Goal: Task Accomplishment & Management: Use online tool/utility

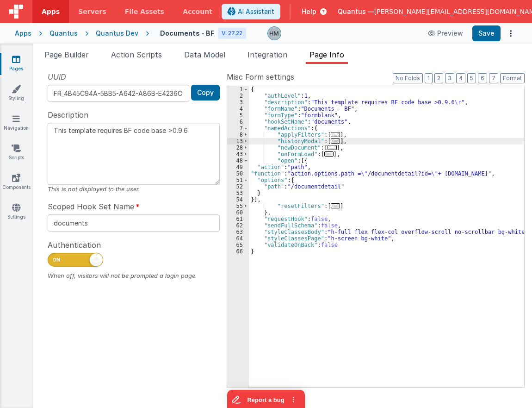
click at [24, 36] on div "Apps" at bounding box center [23, 33] width 17 height 9
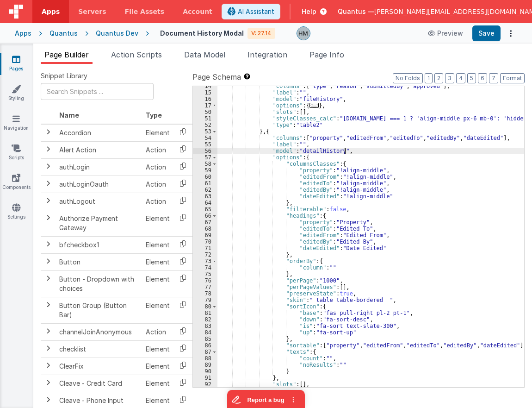
click at [46, 8] on span "Apps" at bounding box center [51, 11] width 18 height 9
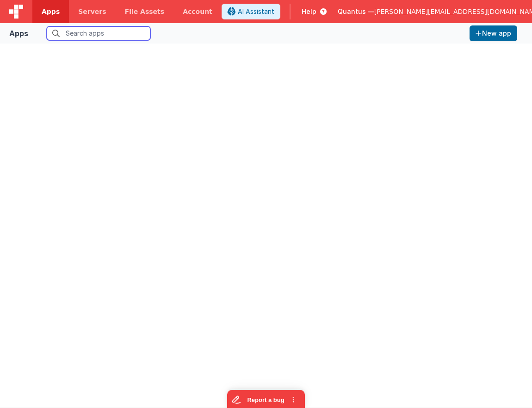
click at [434, 6] on div "Quantus — hassan@delfsengineering.ca" at bounding box center [445, 12] width 214 height 16
click at [433, 11] on span "[PERSON_NAME][EMAIL_ADDRESS][DOMAIN_NAME]" at bounding box center [457, 11] width 167 height 9
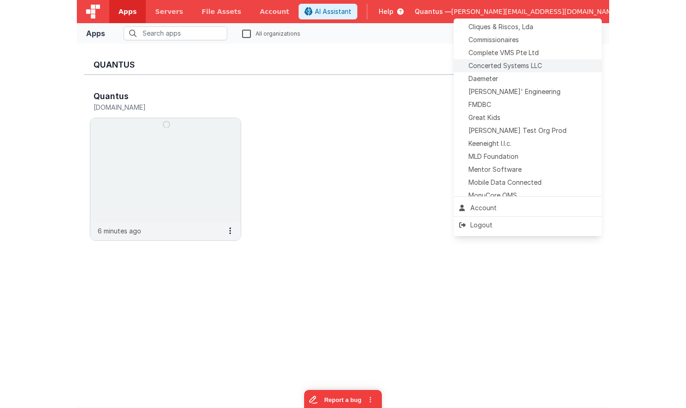
scroll to position [236, 0]
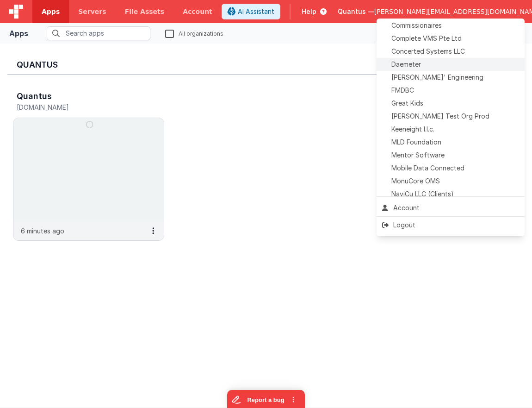
click at [421, 65] on span "Daemeter" at bounding box center [406, 64] width 30 height 9
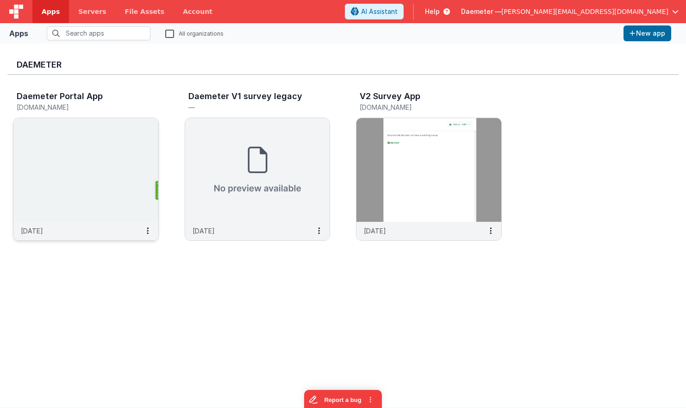
click at [111, 136] on img at bounding box center [85, 170] width 145 height 104
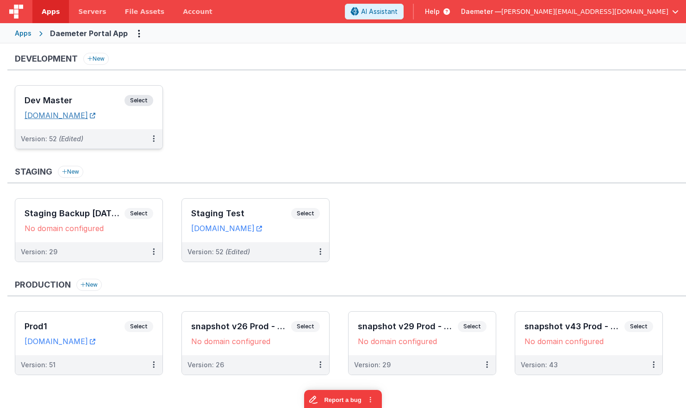
click at [95, 112] on link "daemeterportaldev.fmbetterforms.com" at bounding box center [60, 115] width 71 height 9
click at [88, 92] on div "Dev Master Select URLs daemeterportaldev.fmbetterforms.com" at bounding box center [88, 107] width 147 height 43
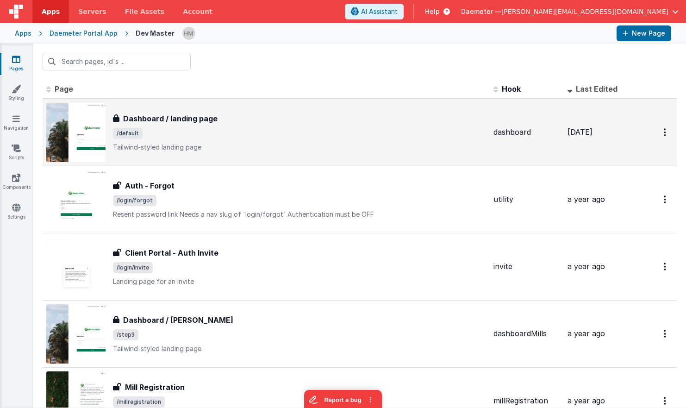
click at [294, 119] on div "Dashboard / landing page" at bounding box center [299, 118] width 373 height 11
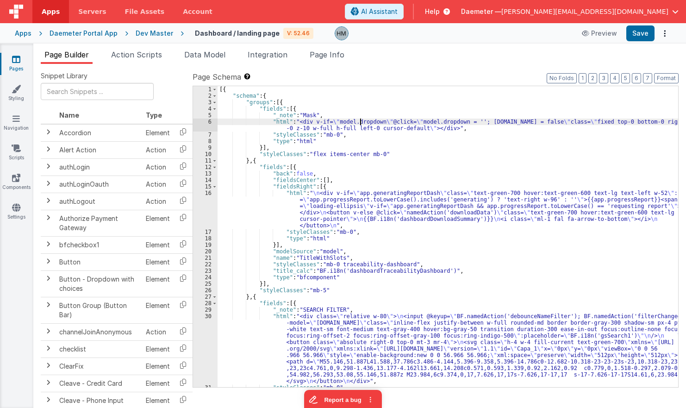
click at [359, 122] on div "[{ "schema" : { "groups" : [{ "fields" : [{ "_note" : "Mask" , "html" : "<div v…" at bounding box center [447, 243] width 460 height 314
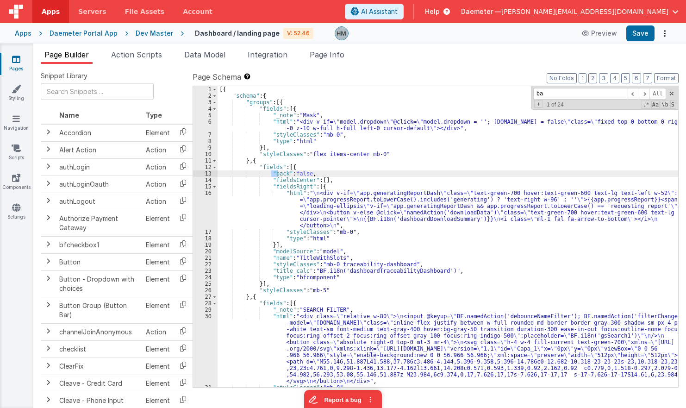
type input "b"
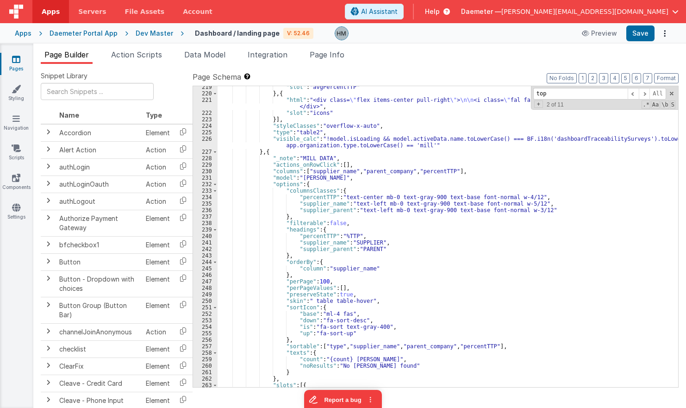
scroll to position [2446, 0]
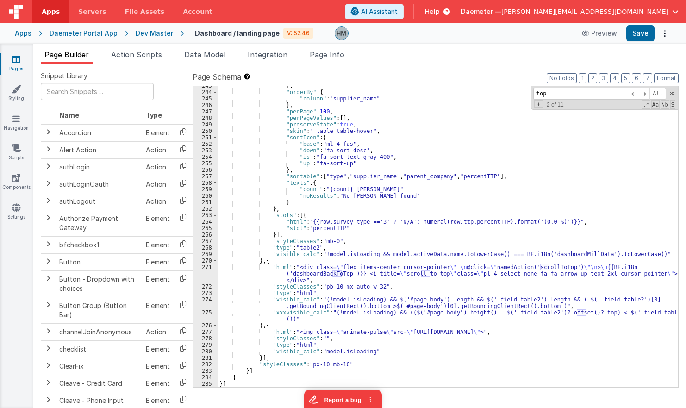
type input "top"
click at [303, 275] on div "} , "orderBy" : { "column" : "supplier_name" } , "perPage" : 100 , "perPageValu…" at bounding box center [447, 239] width 460 height 314
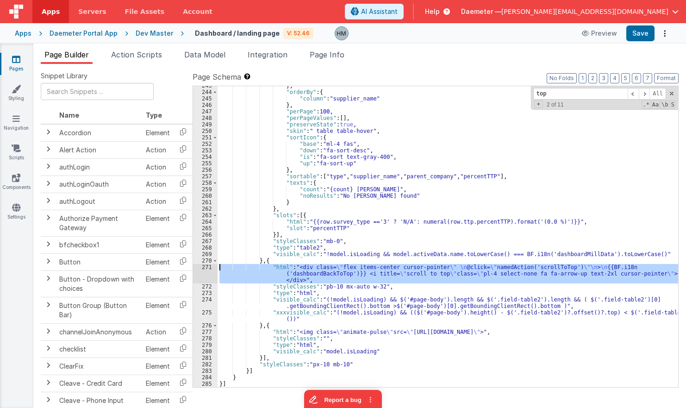
click at [205, 267] on div "271" at bounding box center [205, 273] width 25 height 19
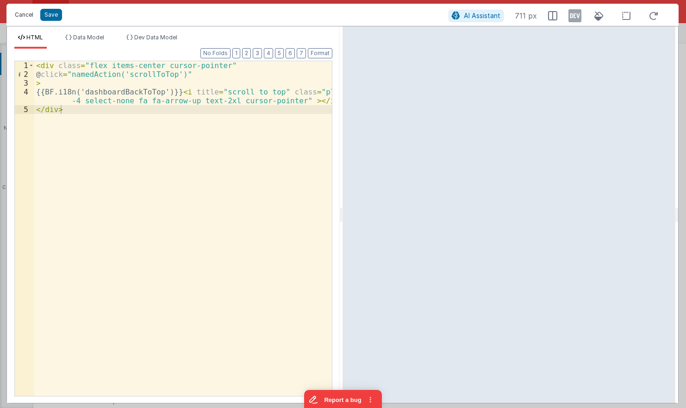
click at [24, 15] on button "Cancel" at bounding box center [24, 14] width 28 height 13
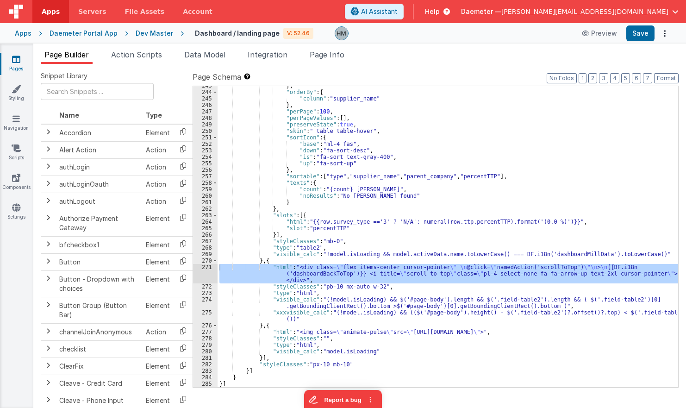
click at [347, 296] on div "} , "orderBy" : { "column" : "supplier_name" } , "perPage" : 100 , "perPageValu…" at bounding box center [447, 239] width 460 height 314
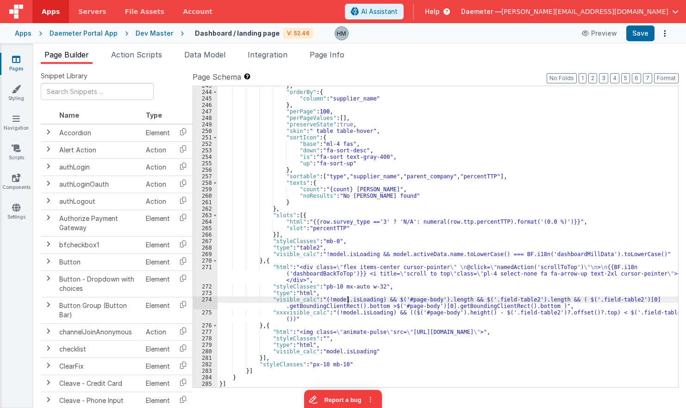
click at [207, 301] on div "274" at bounding box center [205, 302] width 25 height 13
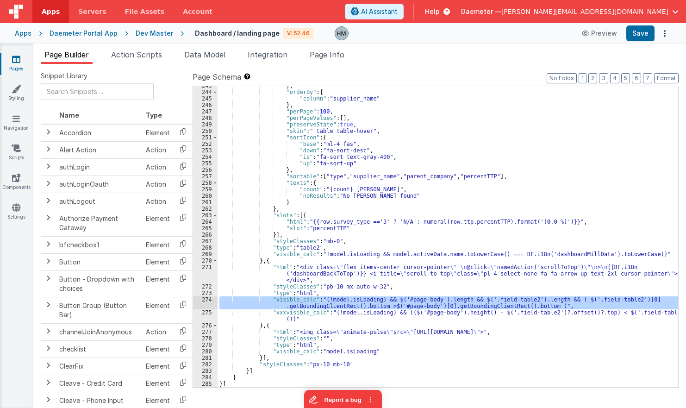
click at [207, 301] on div "274" at bounding box center [205, 302] width 25 height 13
click at [362, 297] on div "} , "orderBy" : { "column" : "supplier_name" } , "perPage" : 100 , "perPageValu…" at bounding box center [447, 236] width 460 height 301
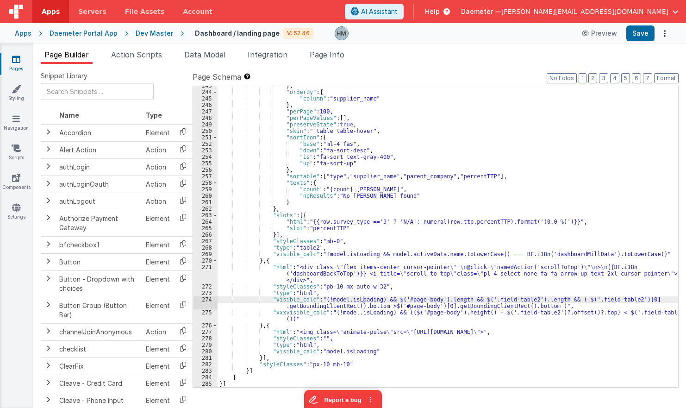
click at [345, 300] on div "} , "orderBy" : { "column" : "supplier_name" } , "perPage" : 100 , "perPageValu…" at bounding box center [447, 239] width 460 height 314
click at [308, 299] on div "} , "orderBy" : { "column" : "supplier_name" } , "perPage" : 100 , "perPageValu…" at bounding box center [447, 239] width 460 height 314
click at [397, 293] on div "} , "orderBy" : { "column" : "supplier_name" } , "perPage" : 100 , "perPageValu…" at bounding box center [447, 239] width 460 height 314
click at [311, 299] on div "} , "orderBy" : { "column" : "supplier_name" } , "perPage" : 100 , "perPageValu…" at bounding box center [447, 239] width 460 height 314
click at [403, 299] on div "} , "orderBy" : { "column" : "supplier_name" } , "perPage" : 100 , "perPageValu…" at bounding box center [447, 239] width 460 height 314
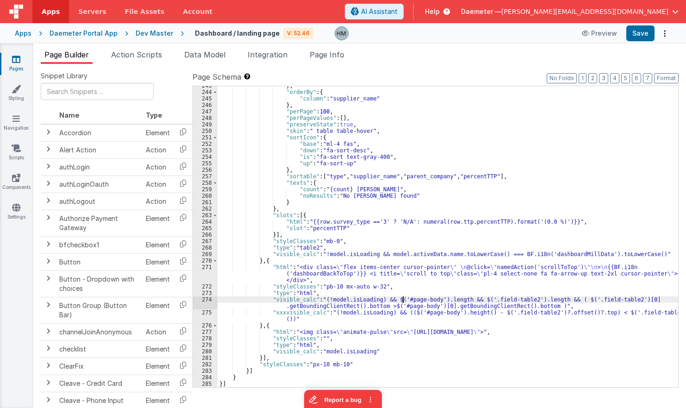
click at [403, 299] on div "} , "orderBy" : { "column" : "supplier_name" } , "perPage" : 100 , "perPageValu…" at bounding box center [447, 239] width 460 height 314
click at [411, 298] on div "} , "orderBy" : { "column" : "supplier_name" } , "perPage" : 100 , "perPageValu…" at bounding box center [447, 236] width 460 height 301
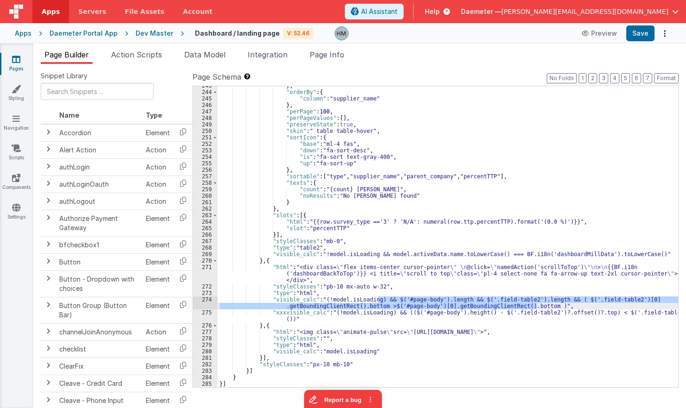
drag, startPoint x: 378, startPoint y: 300, endPoint x: 537, endPoint y: 308, distance: 159.8
click at [532, 308] on div "} , "orderBy" : { "column" : "supplier_name" } , "perPage" : 100 , "perPageValu…" at bounding box center [447, 239] width 460 height 314
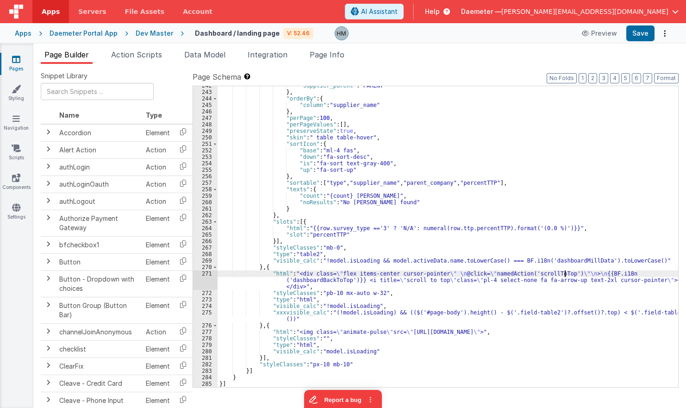
click at [532, 275] on div ""supplier_parent" : "PARENT" } , "orderBy" : { "column" : "supplier_name" } , "…" at bounding box center [447, 239] width 460 height 314
